Goal: Communication & Community: Answer question/provide support

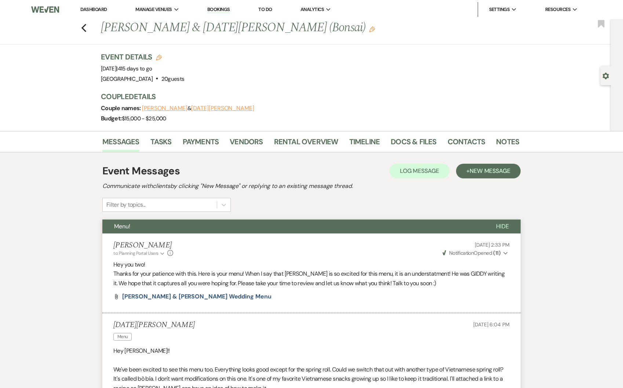
click at [93, 7] on link "Dashboard" at bounding box center [93, 9] width 26 height 6
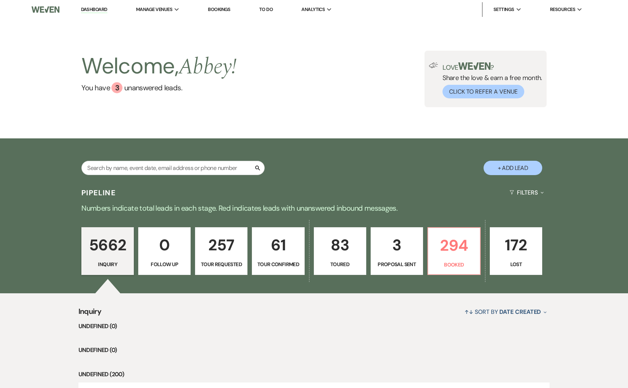
click at [451, 253] on p "294" at bounding box center [454, 245] width 43 height 25
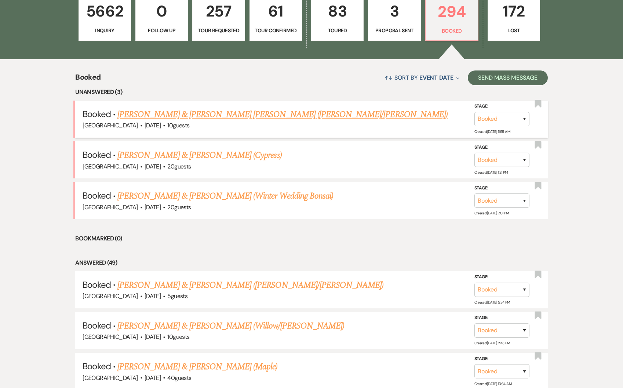
scroll to position [239, 0]
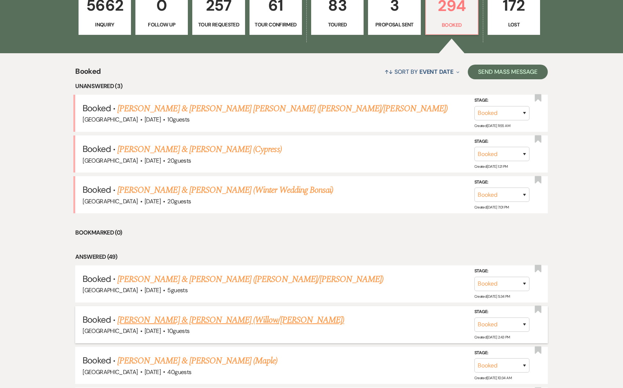
click at [202, 320] on link "[PERSON_NAME] & [PERSON_NAME] (Willow/[PERSON_NAME])" at bounding box center [230, 319] width 227 height 13
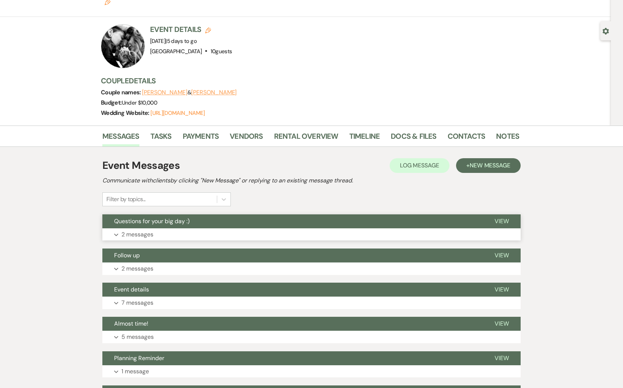
scroll to position [45, 0]
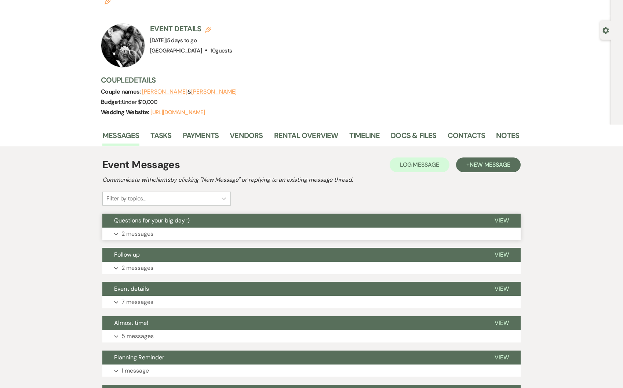
click at [143, 213] on button "Questions for your big day :)" at bounding box center [292, 220] width 380 height 14
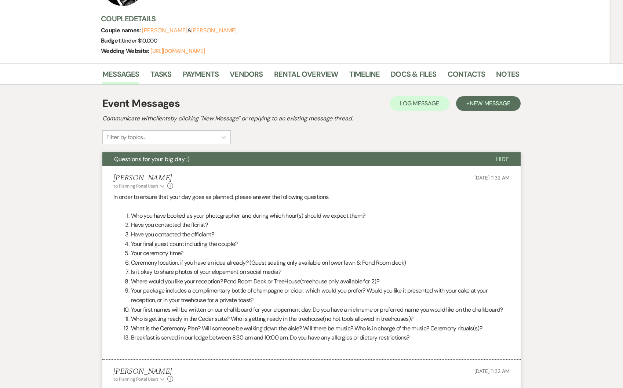
scroll to position [240, 0]
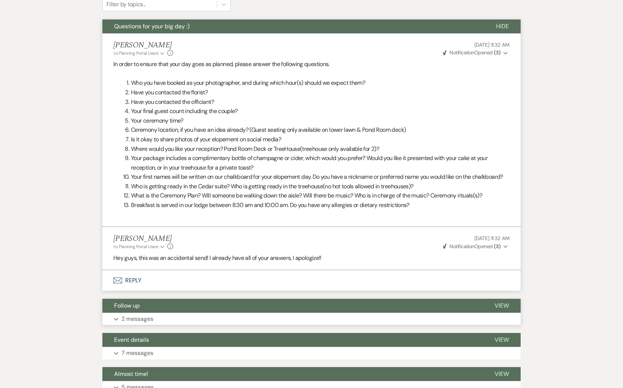
click at [154, 313] on button "Expand 2 messages" at bounding box center [311, 319] width 418 height 12
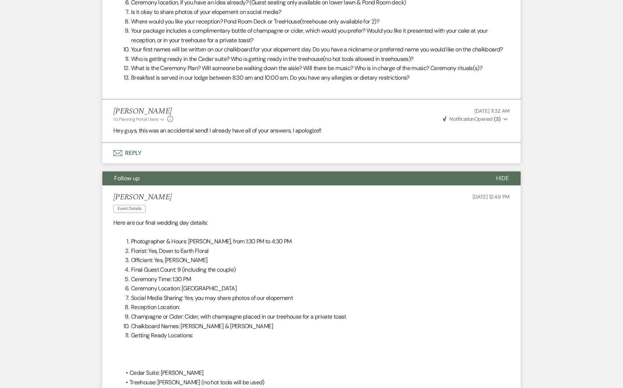
scroll to position [466, 0]
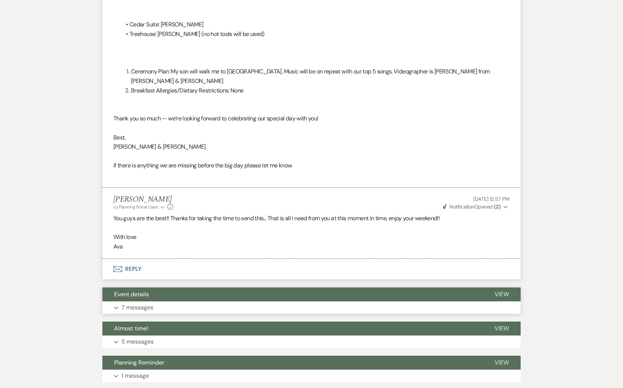
click at [181, 287] on button "Event details" at bounding box center [292, 294] width 380 height 14
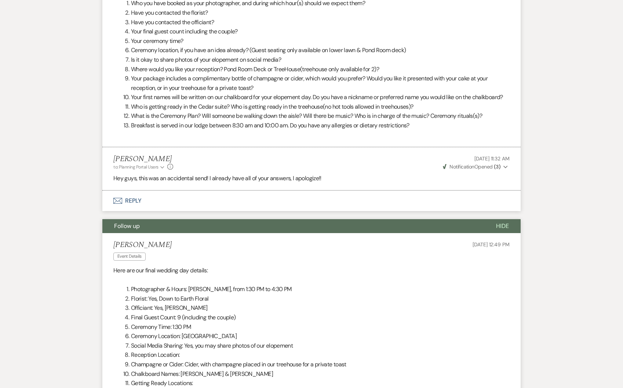
scroll to position [0, 0]
